Goal: Task Accomplishment & Management: Complete application form

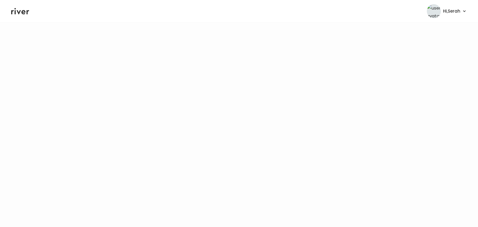
click at [341, 153] on main at bounding box center [239, 124] width 478 height 205
click at [21, 14] on icon at bounding box center [20, 11] width 18 height 8
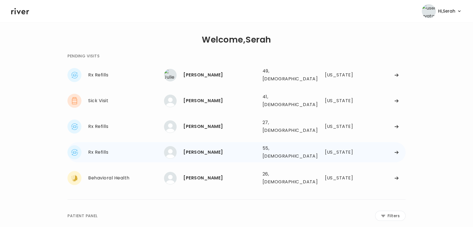
drag, startPoint x: 202, startPoint y: 142, endPoint x: 191, endPoint y: 146, distance: 11.6
click at [191, 146] on div "[PERSON_NAME] 55, [DEMOGRAPHIC_DATA] See more" at bounding box center [211, 152] width 94 height 13
click at [188, 148] on div "[PERSON_NAME]" at bounding box center [220, 152] width 75 height 8
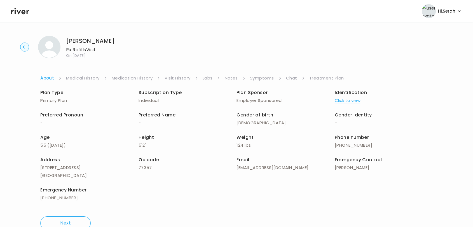
click at [262, 77] on link "Symptoms" at bounding box center [262, 78] width 24 height 8
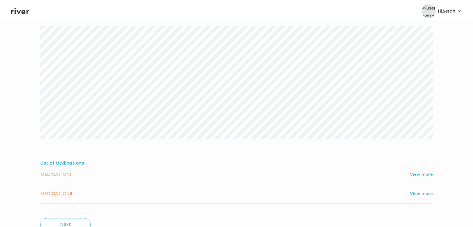
scroll to position [63, 0]
click at [422, 175] on button "View more" at bounding box center [421, 174] width 23 height 7
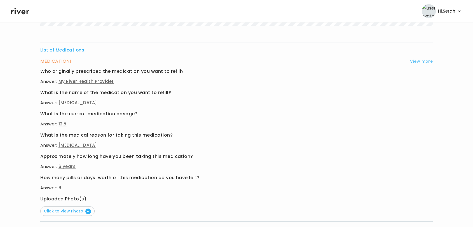
scroll to position [188, 0]
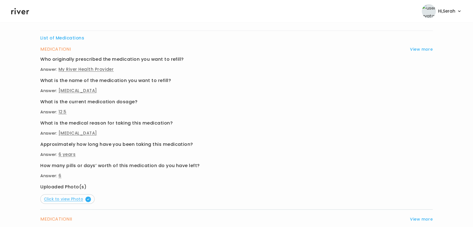
click at [79, 200] on span "Click to view Photo" at bounding box center [67, 199] width 47 height 6
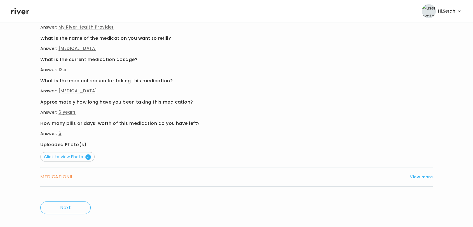
scroll to position [238, 0]
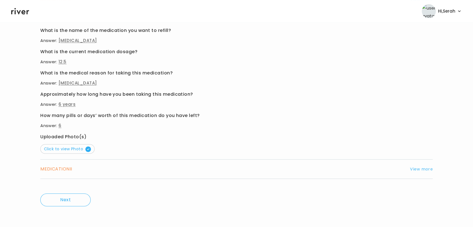
click at [420, 168] on button "View more" at bounding box center [421, 169] width 23 height 7
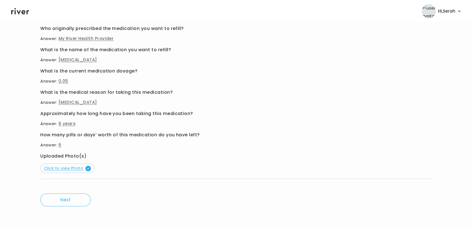
click at [59, 170] on span "Click to view Photo" at bounding box center [67, 169] width 47 height 6
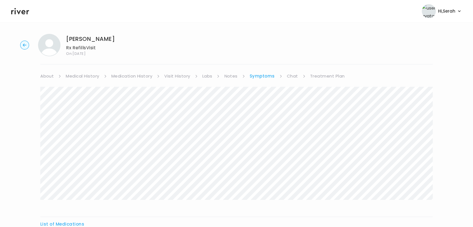
scroll to position [0, 0]
click at [122, 76] on link "Medication History" at bounding box center [131, 78] width 41 height 8
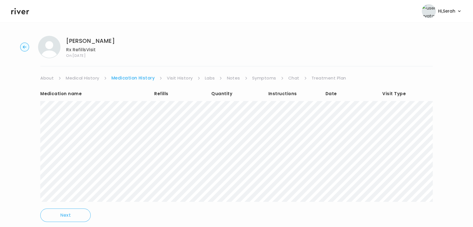
click at [268, 76] on link "Symptoms" at bounding box center [264, 78] width 24 height 8
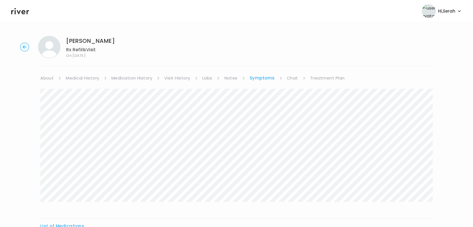
click at [289, 78] on link "Chat" at bounding box center [292, 78] width 11 height 8
click at [321, 76] on link "Treatment Plan" at bounding box center [327, 78] width 35 height 8
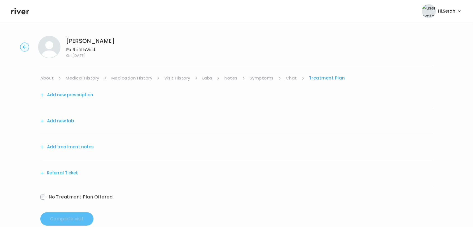
click at [87, 95] on button "Add new prescription" at bounding box center [66, 95] width 53 height 8
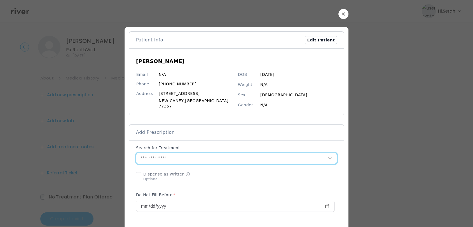
click at [211, 157] on input "text" at bounding box center [232, 158] width 192 height 11
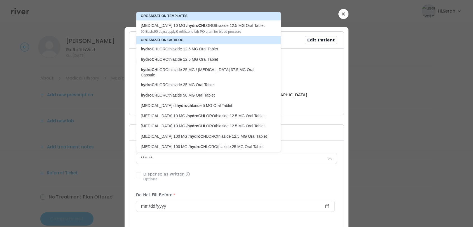
click at [208, 48] on p "hydroCH LOROthiazide 12.5 MG Oral Tablet" at bounding box center [205, 48] width 129 height 5
type input "**********"
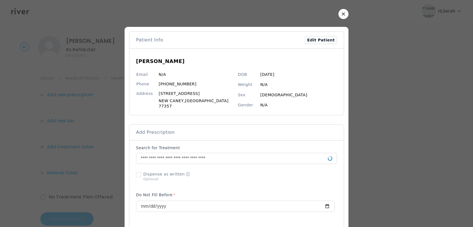
scroll to position [158, 0]
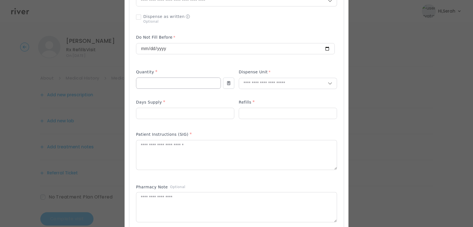
click at [179, 86] on div at bounding box center [178, 83] width 85 height 11
click at [178, 82] on input "number" at bounding box center [178, 83] width 84 height 11
type input "**"
click at [260, 94] on p "Tablet" at bounding box center [276, 93] width 74 height 8
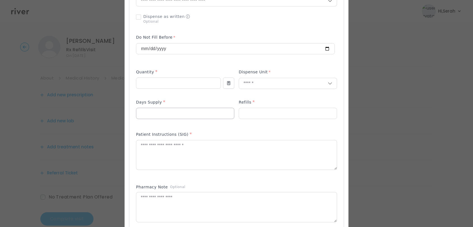
click at [179, 115] on input "number" at bounding box center [185, 113] width 98 height 11
type input "**"
type input "*"
click at [163, 153] on textarea at bounding box center [236, 155] width 201 height 30
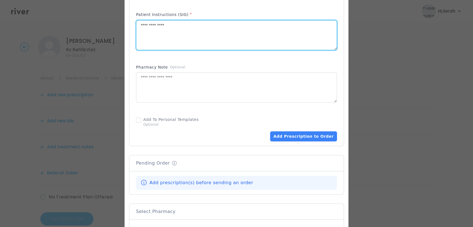
scroll to position [284, 0]
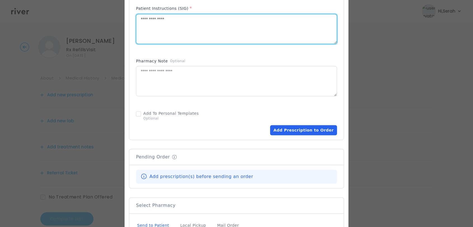
type textarea "**********"
click at [301, 129] on button "Add Prescription to Order" at bounding box center [303, 130] width 67 height 10
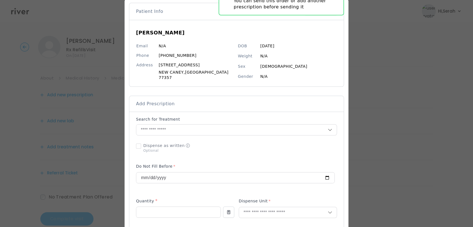
scroll to position [0, 0]
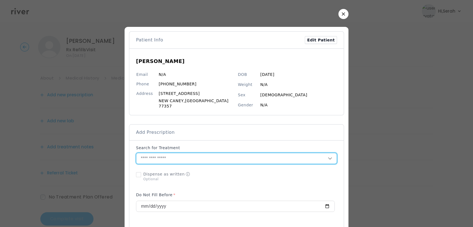
drag, startPoint x: 181, startPoint y: 153, endPoint x: 170, endPoint y: 153, distance: 10.9
click at [170, 153] on input "text" at bounding box center [232, 158] width 192 height 11
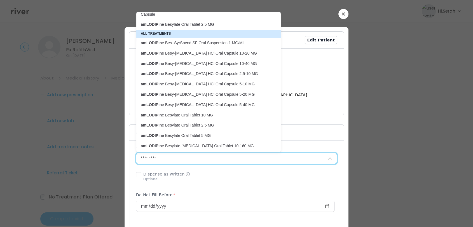
scroll to position [41, 0]
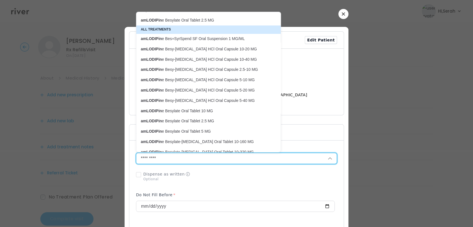
click at [226, 129] on p "amLODIPin e Besylate Oral Tablet 5 MG" at bounding box center [205, 131] width 129 height 5
type input "**********"
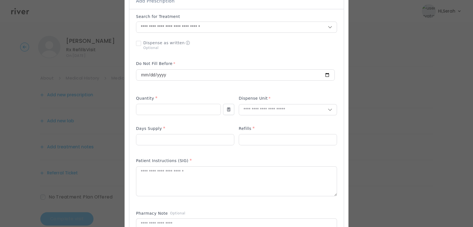
scroll to position [132, 0]
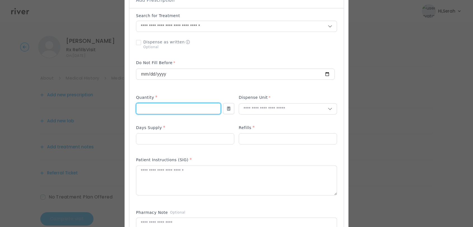
click at [184, 108] on input "number" at bounding box center [178, 108] width 84 height 11
type input "**"
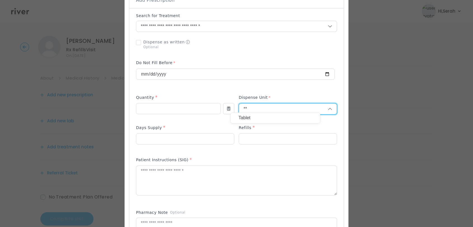
type input "**"
click at [271, 115] on p "Tablet" at bounding box center [276, 118] width 74 height 8
click at [199, 137] on input "number" at bounding box center [185, 139] width 98 height 11
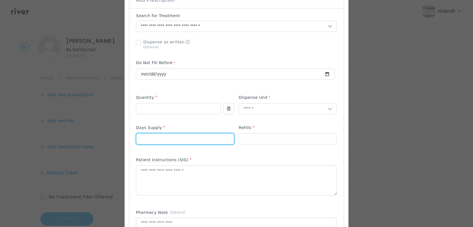
type input "**"
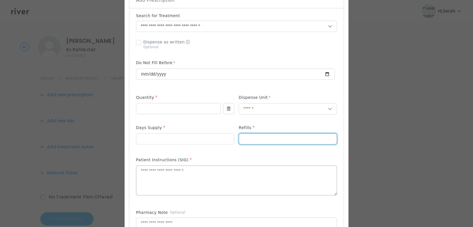
type input "*"
click at [181, 173] on textarea at bounding box center [236, 181] width 201 height 30
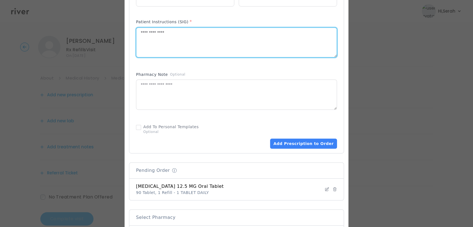
scroll to position [281, 0]
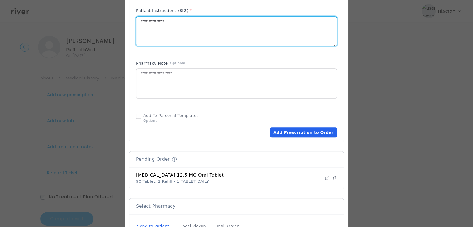
type textarea "**********"
click at [295, 129] on button "Add Prescription to Order" at bounding box center [303, 132] width 67 height 10
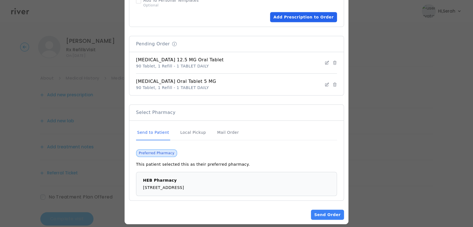
scroll to position [400, 0]
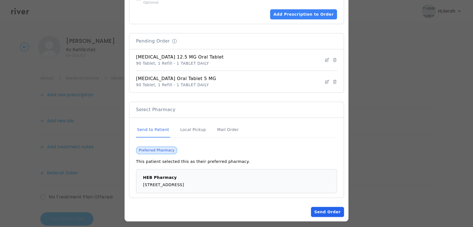
click at [319, 208] on button "Send Order" at bounding box center [327, 212] width 33 height 10
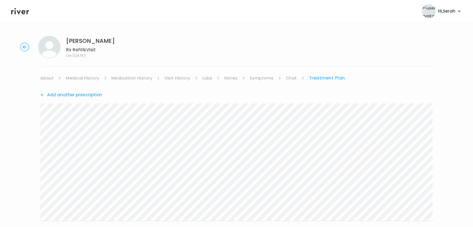
scroll to position [125, 0]
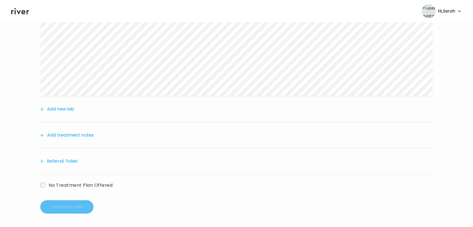
click at [82, 137] on button "Add treatment notes" at bounding box center [66, 135] width 53 height 8
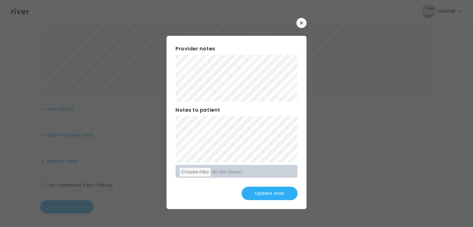
click at [267, 197] on button "Update note" at bounding box center [270, 193] width 56 height 13
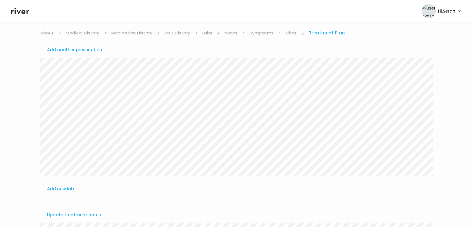
scroll to position [185, 0]
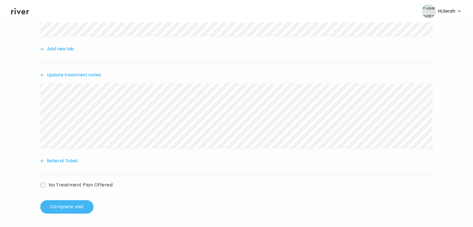
click at [60, 205] on button "Complete visit" at bounding box center [66, 206] width 53 height 13
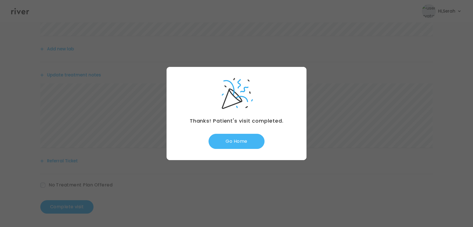
click at [235, 142] on button "Go Home" at bounding box center [237, 141] width 56 height 15
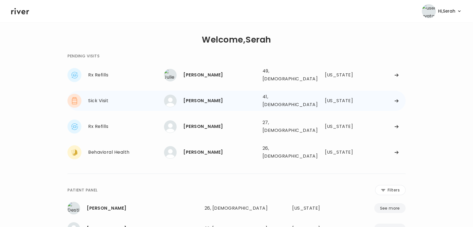
click at [207, 97] on div "[PERSON_NAME]" at bounding box center [220, 101] width 75 height 8
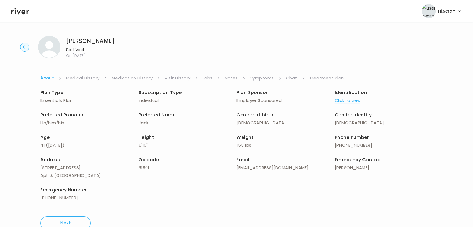
click at [264, 76] on link "Symptoms" at bounding box center [262, 78] width 24 height 8
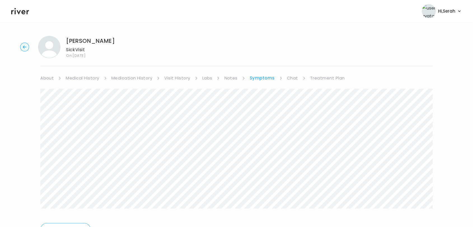
scroll to position [30, 0]
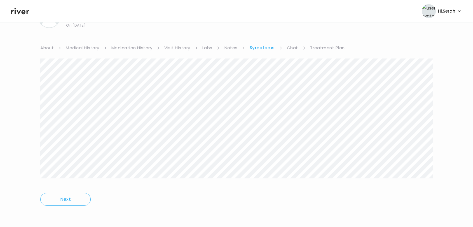
click at [291, 49] on link "Chat" at bounding box center [292, 48] width 11 height 8
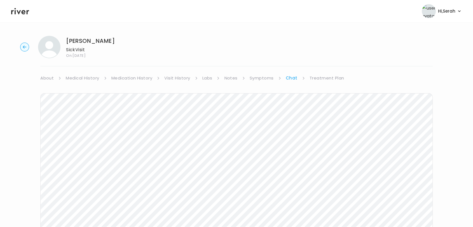
click at [317, 79] on link "Treatment Plan" at bounding box center [327, 78] width 35 height 8
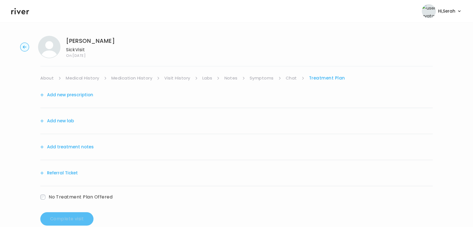
click at [80, 95] on button "Add new prescription" at bounding box center [66, 95] width 53 height 8
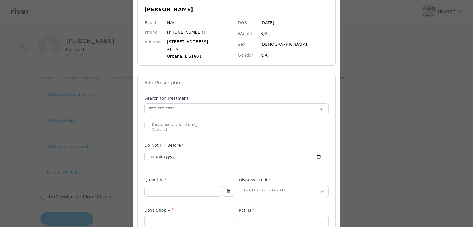
scroll to position [53, 0]
click at [192, 104] on input "text" at bounding box center [232, 108] width 175 height 11
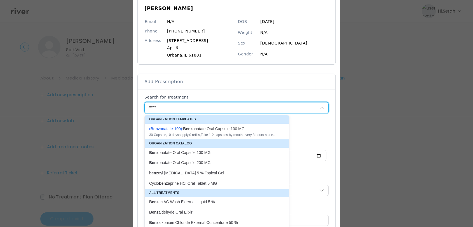
click at [190, 131] on div "( Benz onatate-100 ): Benz onatate Oral Capsule 100 MG" at bounding box center [213, 129] width 129 height 6
type input "**********"
type input "**"
type input "*"
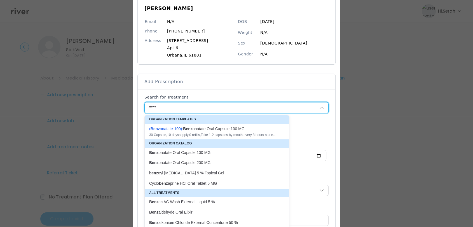
type textarea "**********"
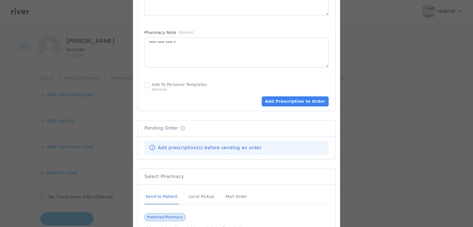
scroll to position [316, 0]
click at [287, 102] on button "Add Prescription to Order" at bounding box center [295, 101] width 67 height 10
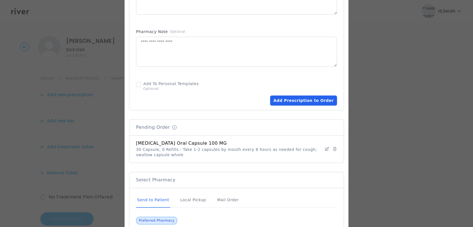
click at [303, 100] on button "Add Prescription to Order" at bounding box center [303, 101] width 67 height 10
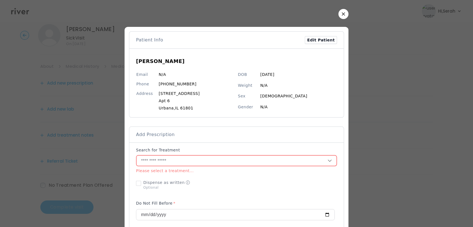
scroll to position [139, 0]
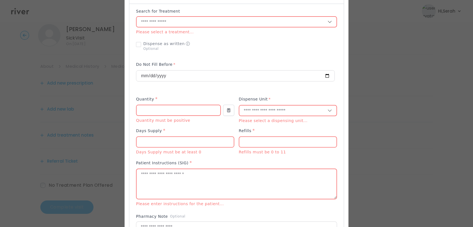
click at [299, 48] on div at bounding box center [236, 46] width 201 height 15
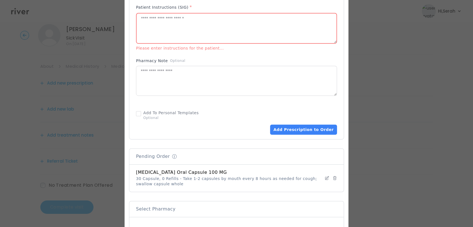
scroll to position [397, 0]
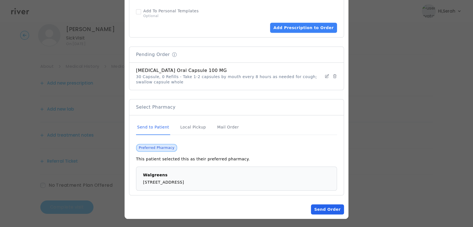
click at [322, 207] on button "Send Order" at bounding box center [327, 209] width 33 height 10
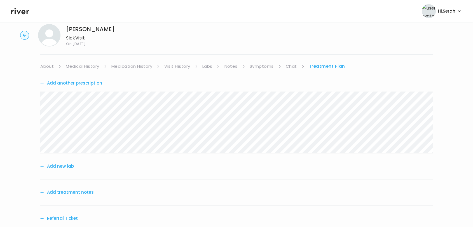
click at [74, 192] on button "Add treatment notes" at bounding box center [66, 192] width 53 height 8
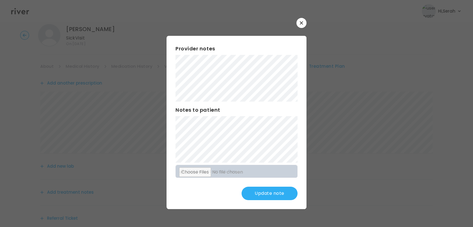
click at [274, 191] on button "Update note" at bounding box center [270, 193] width 56 height 13
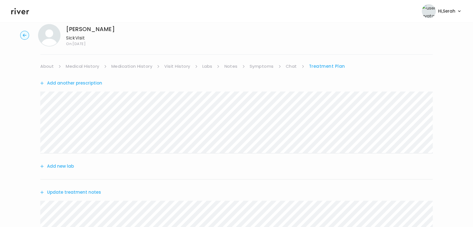
scroll to position [168, 0]
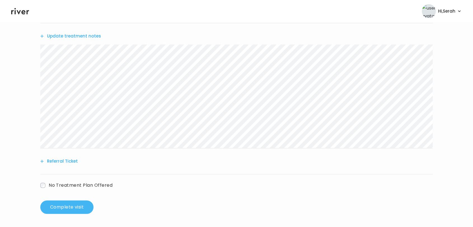
click at [62, 207] on button "Complete visit" at bounding box center [66, 207] width 53 height 13
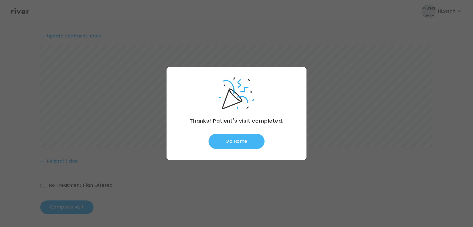
click at [237, 140] on button "Go Home" at bounding box center [237, 141] width 56 height 15
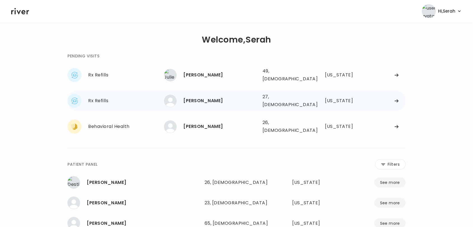
click at [209, 98] on div "[PERSON_NAME]" at bounding box center [220, 101] width 75 height 8
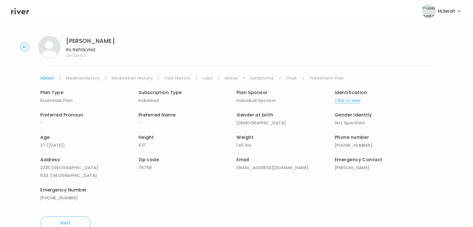
click at [258, 78] on link "Symptoms" at bounding box center [262, 78] width 24 height 8
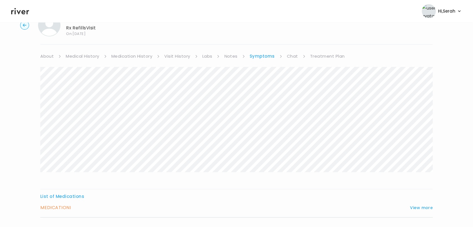
scroll to position [61, 0]
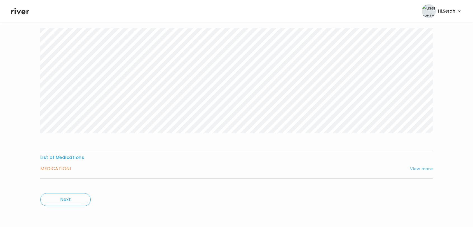
click at [417, 167] on button "View more" at bounding box center [421, 169] width 23 height 7
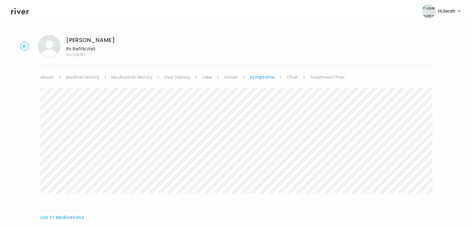
scroll to position [0, 0]
click at [121, 75] on link "Medication History" at bounding box center [131, 78] width 41 height 8
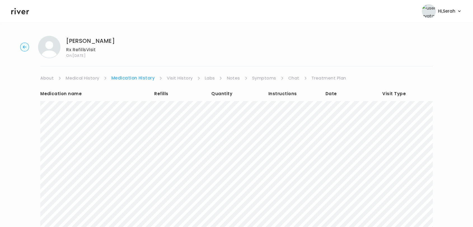
click at [265, 77] on link "Symptoms" at bounding box center [264, 78] width 24 height 8
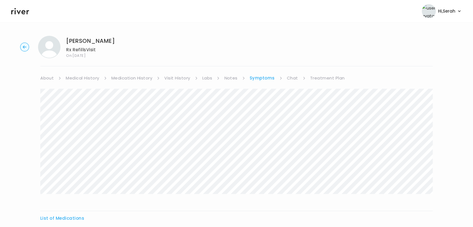
click at [291, 77] on link "Chat" at bounding box center [292, 78] width 11 height 8
click at [324, 77] on link "Treatment Plan" at bounding box center [327, 78] width 35 height 8
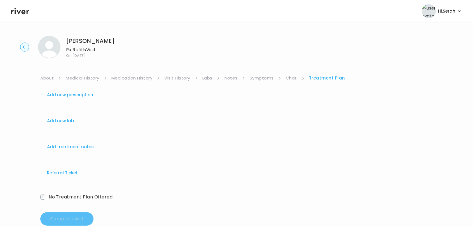
click at [82, 96] on button "Add new prescription" at bounding box center [66, 95] width 53 height 8
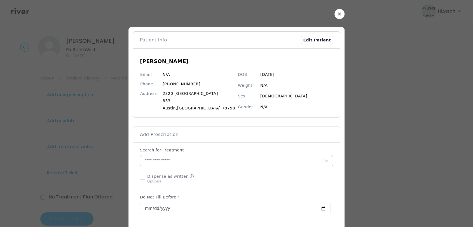
click at [189, 156] on input "text" at bounding box center [232, 160] width 184 height 11
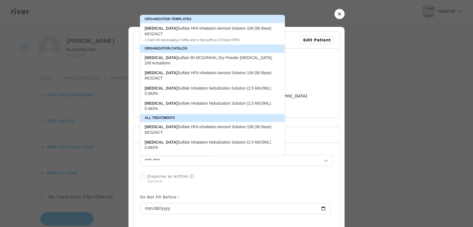
click at [215, 35] on div "Albuterol Sulfate HFA Inhalation Aerosol Solution 108 (90 Base) MCG/ACT" at bounding box center [209, 30] width 129 height 11
type input "**********"
type input "*"
type input "**"
type input "*"
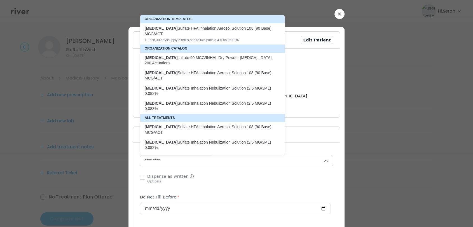
type textarea "**********"
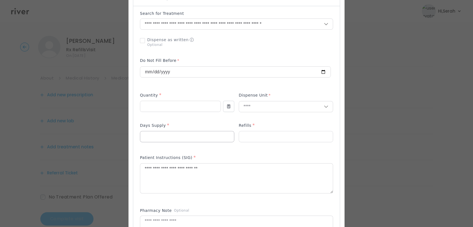
scroll to position [147, 0]
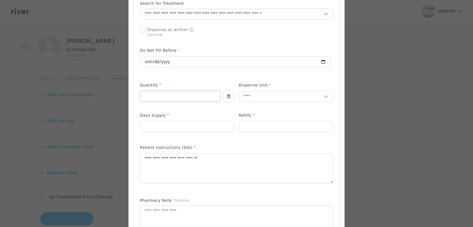
click at [173, 99] on input "*" at bounding box center [180, 96] width 80 height 11
type input "**"
click at [261, 97] on input "text" at bounding box center [281, 96] width 85 height 11
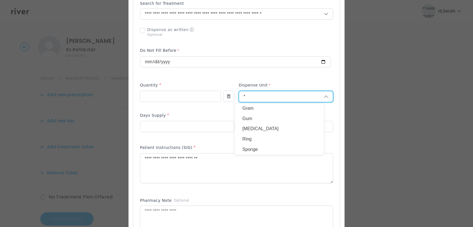
type input "*"
click at [255, 107] on p "Gram" at bounding box center [280, 108] width 74 height 8
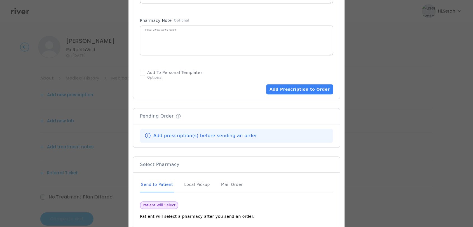
scroll to position [329, 0]
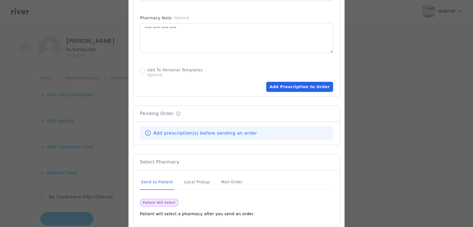
click at [285, 87] on button "Add Prescription to Order" at bounding box center [299, 87] width 67 height 10
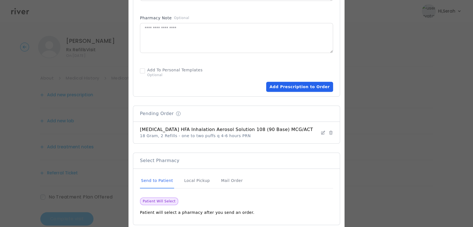
scroll to position [359, 0]
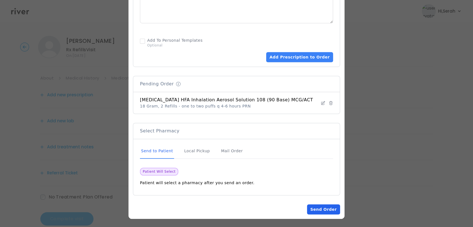
click at [318, 213] on button "Send Order" at bounding box center [323, 209] width 33 height 10
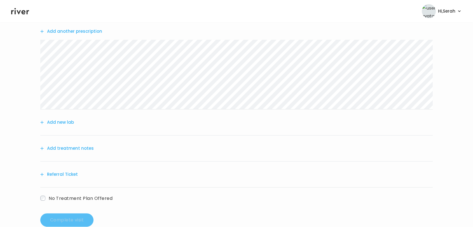
scroll to position [66, 0]
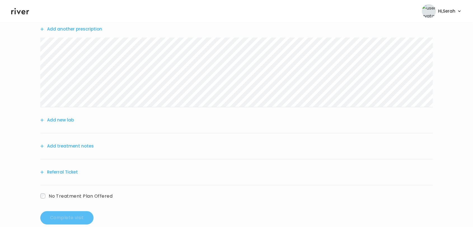
click at [62, 145] on button "Add treatment notes" at bounding box center [66, 146] width 53 height 8
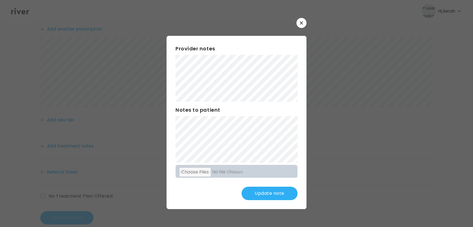
click at [266, 194] on button "Update note" at bounding box center [270, 193] width 56 height 13
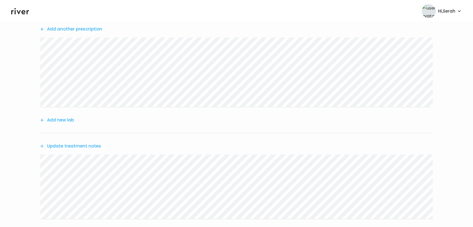
scroll to position [137, 0]
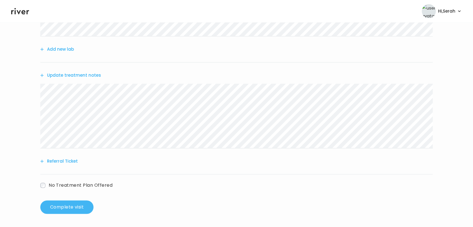
click at [71, 205] on button "Complete visit" at bounding box center [66, 207] width 53 height 13
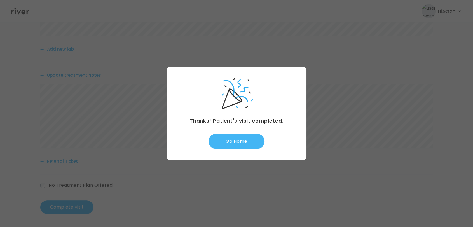
click at [228, 136] on button "Go Home" at bounding box center [237, 141] width 56 height 15
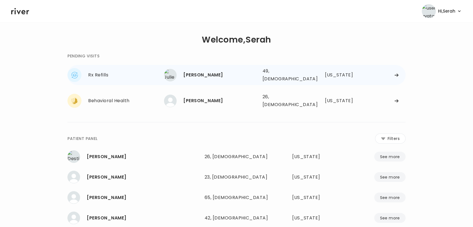
click at [193, 76] on div "[PERSON_NAME]" at bounding box center [220, 75] width 75 height 8
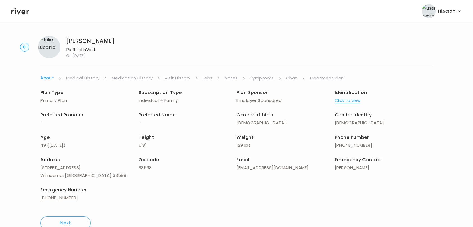
click at [266, 79] on link "Symptoms" at bounding box center [262, 78] width 24 height 8
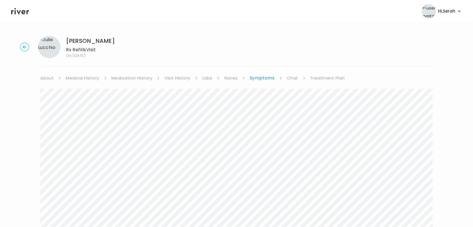
scroll to position [100, 0]
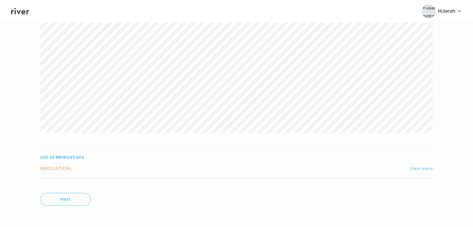
click at [422, 167] on button "View more" at bounding box center [421, 168] width 23 height 7
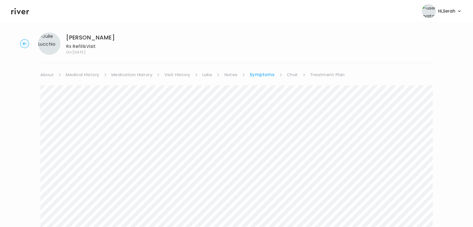
scroll to position [0, 0]
click at [120, 76] on link "Medication History" at bounding box center [131, 78] width 41 height 8
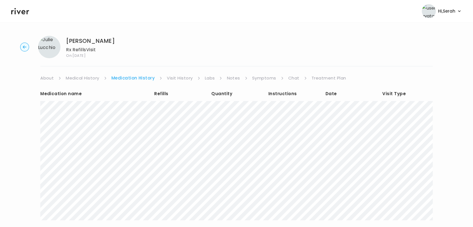
click at [268, 80] on link "Symptoms" at bounding box center [264, 78] width 24 height 8
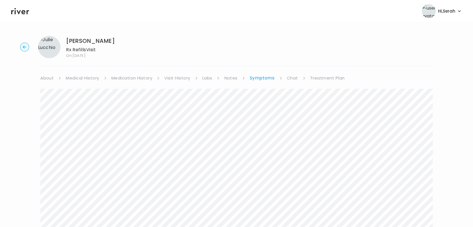
click at [290, 78] on link "Chat" at bounding box center [292, 78] width 11 height 8
click at [332, 79] on link "Treatment Plan" at bounding box center [327, 78] width 35 height 8
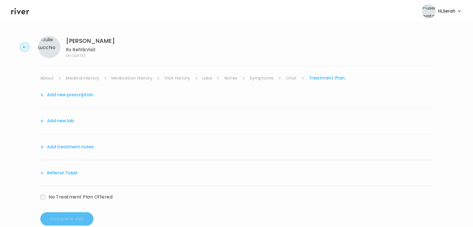
click at [83, 94] on button "Add new prescription" at bounding box center [66, 95] width 53 height 8
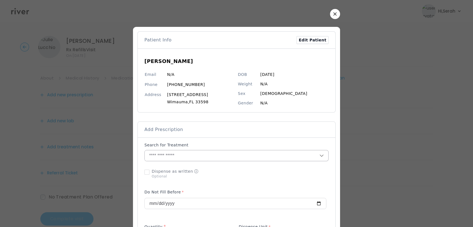
click at [263, 155] on input "text" at bounding box center [232, 155] width 175 height 11
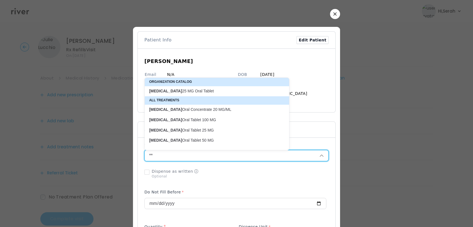
type input "*"
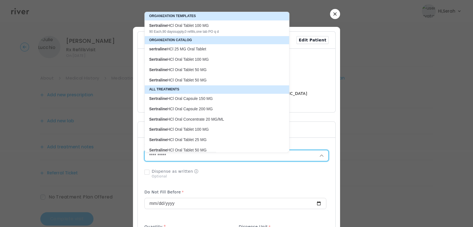
click at [216, 62] on p "Sertraline HCl Oral Tablet 100 MG" at bounding box center [213, 59] width 129 height 5
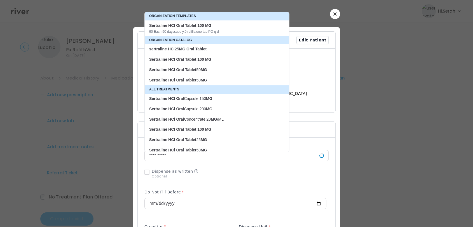
type input "**********"
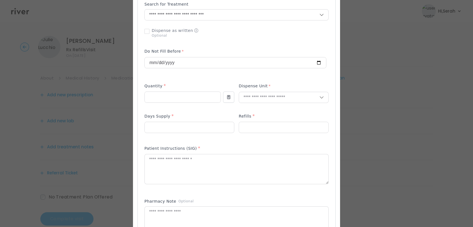
scroll to position [146, 0]
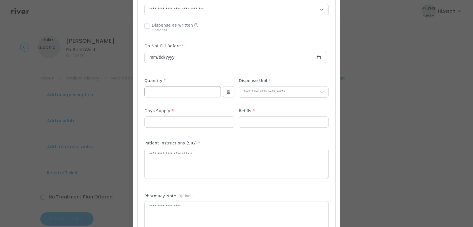
click at [188, 90] on input "number" at bounding box center [183, 92] width 76 height 11
type input "**"
type input "*"
type input "**"
click at [265, 107] on p "Tablet" at bounding box center [284, 104] width 74 height 8
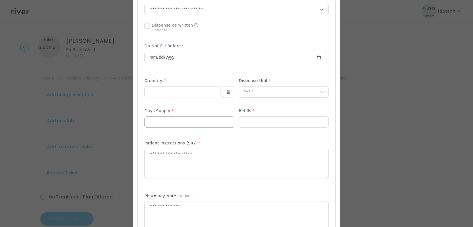
click at [215, 127] on div at bounding box center [190, 122] width 90 height 11
click at [208, 122] on input "number" at bounding box center [189, 122] width 89 height 11
type input "**"
type input "*"
click at [185, 162] on textarea at bounding box center [237, 164] width 184 height 30
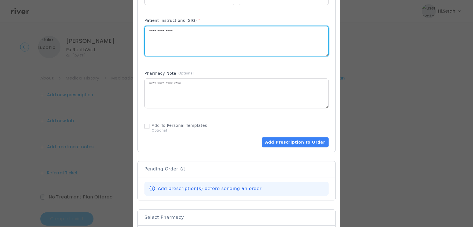
scroll to position [268, 0]
type textarea "**********"
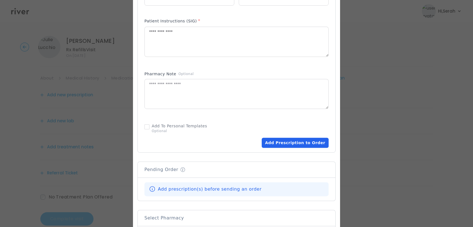
click at [284, 143] on button "Add Prescription to Order" at bounding box center [295, 143] width 67 height 10
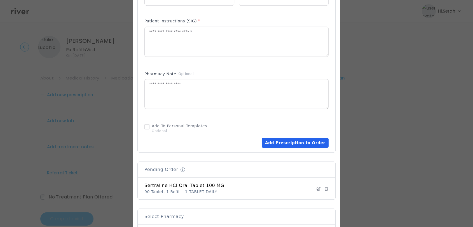
scroll to position [378, 0]
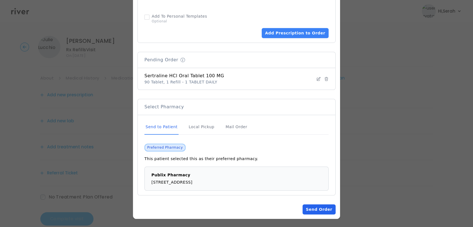
click at [314, 206] on button "Send Order" at bounding box center [319, 209] width 33 height 10
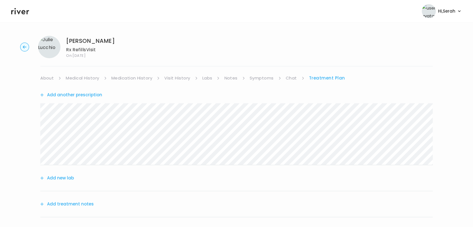
click at [74, 207] on button "Add treatment notes" at bounding box center [66, 204] width 53 height 8
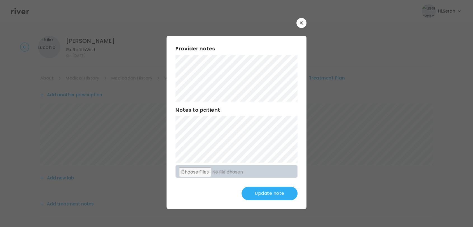
click at [271, 198] on button "Update note" at bounding box center [270, 193] width 56 height 13
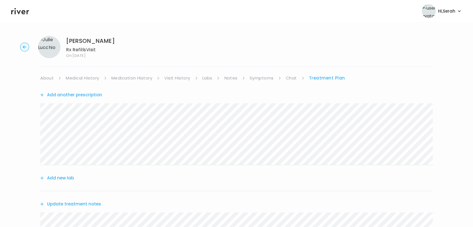
scroll to position [129, 0]
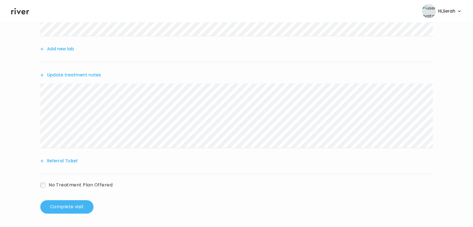
click at [60, 208] on button "Complete visit" at bounding box center [66, 206] width 53 height 13
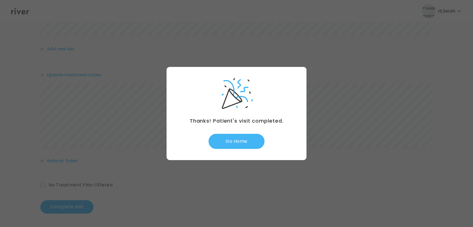
click at [234, 135] on button "Go Home" at bounding box center [237, 141] width 56 height 15
